Goal: Task Accomplishment & Management: Use online tool/utility

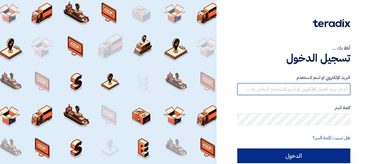
type input "[EMAIL_ADDRESS][DOMAIN_NAME]"
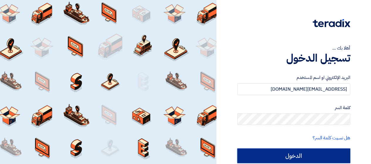
click at [286, 154] on input "الدخول" at bounding box center [293, 155] width 113 height 15
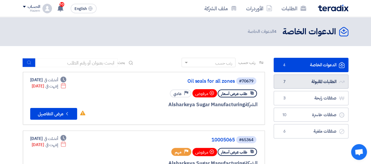
click at [326, 82] on link "الطلبات المقبولة الطلبات المقبولة 7" at bounding box center [311, 82] width 75 height 14
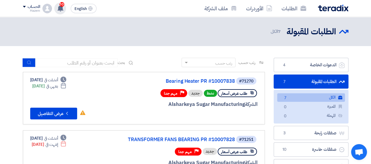
click at [63, 11] on icon at bounding box center [60, 8] width 6 height 6
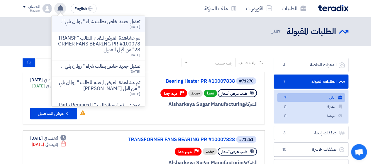
click at [122, 25] on p "تعديل جديد خاص بطلب شراء " رولمان بلي "." at bounding box center [100, 22] width 79 height 6
